Goal: Transaction & Acquisition: Purchase product/service

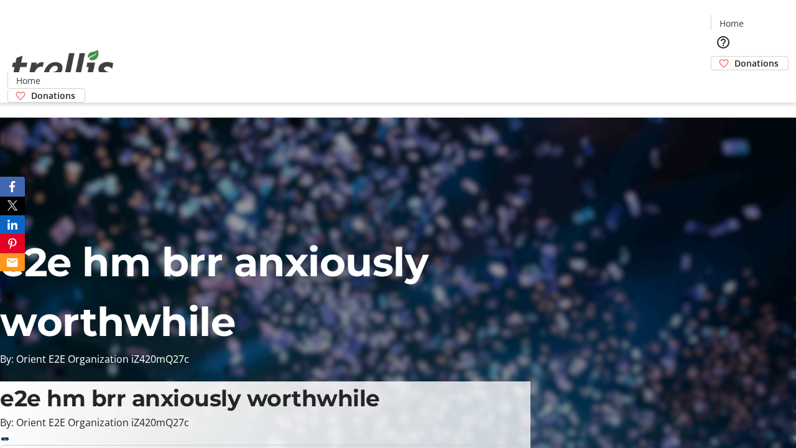
click at [735, 57] on span "Donations" at bounding box center [757, 63] width 44 height 13
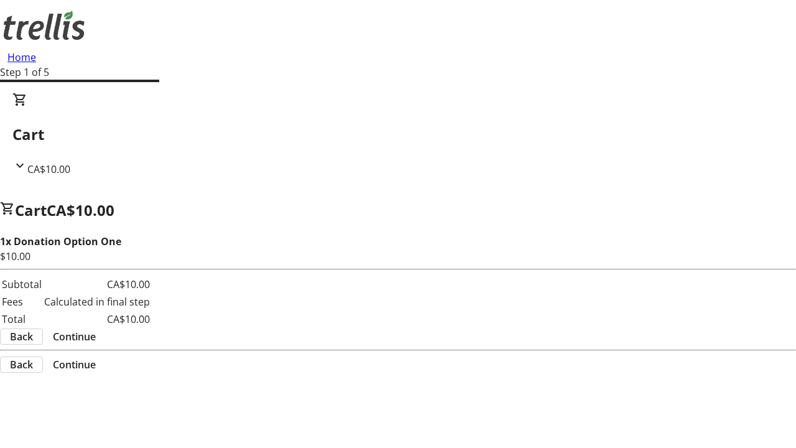
select select "CA"
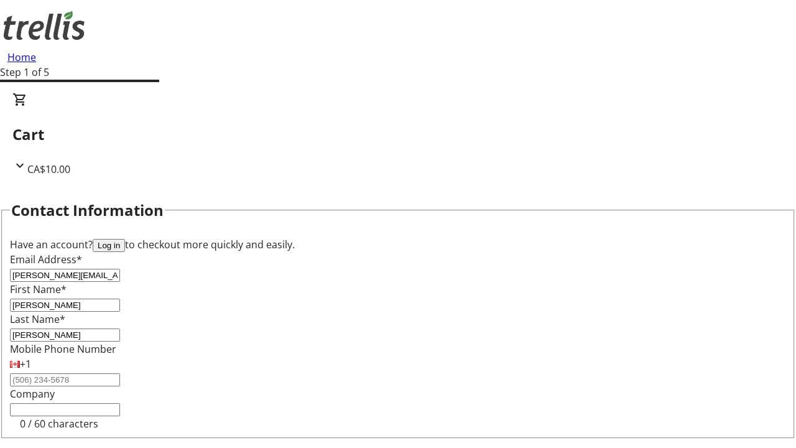
scroll to position [167, 0]
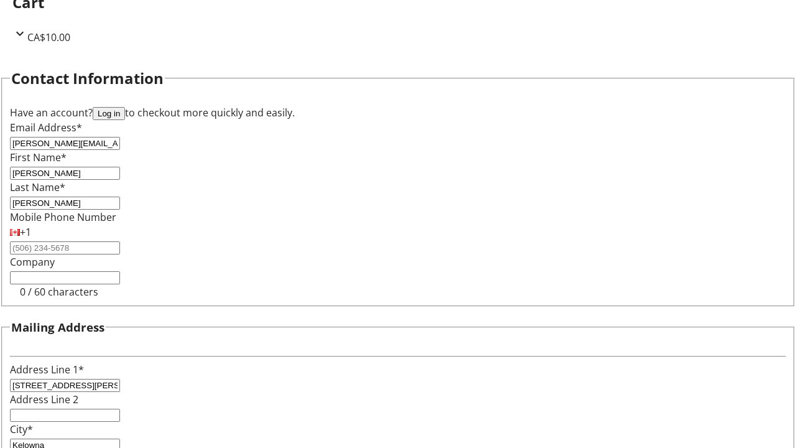
select select "BC"
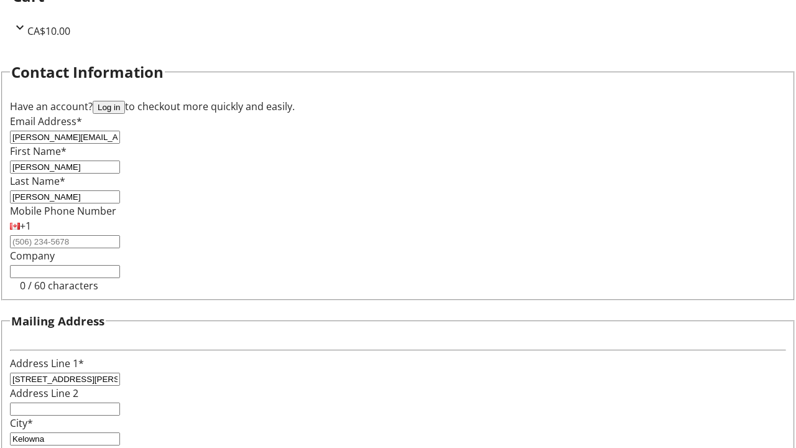
type input "Kelowna"
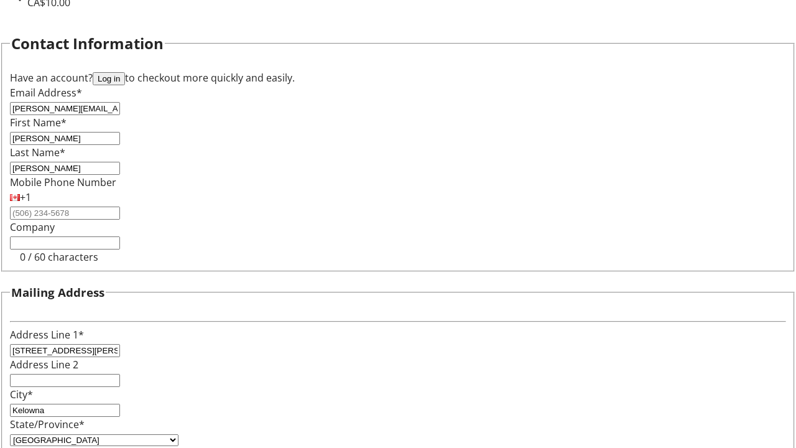
type input "V1Y 0C2"
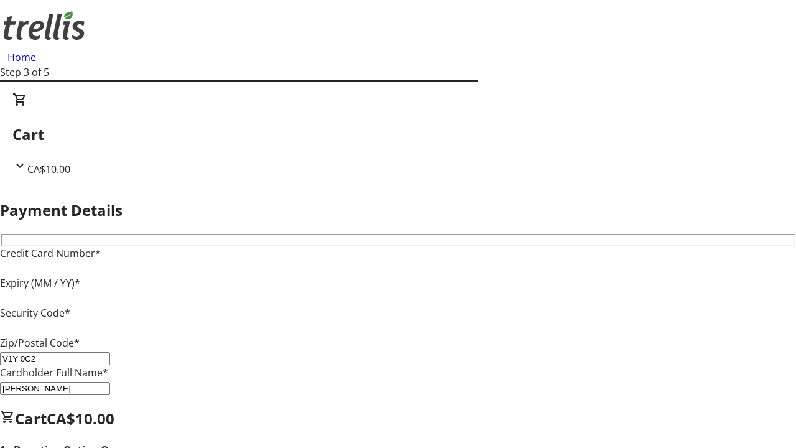
type input "V1Y 0C2"
